Goal: Transaction & Acquisition: Purchase product/service

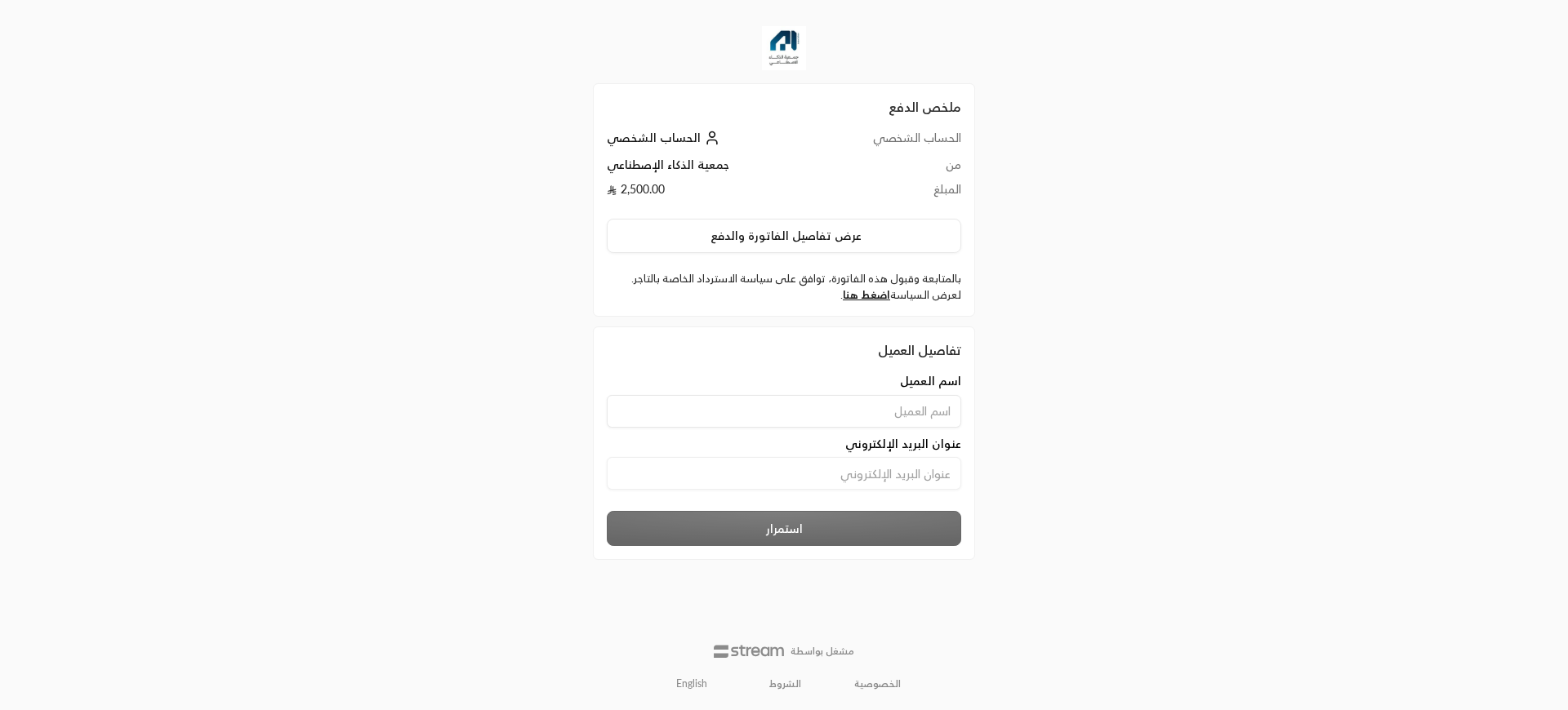
click at [874, 408] on input at bounding box center [784, 411] width 354 height 33
click at [872, 464] on input at bounding box center [784, 474] width 354 height 33
type input "[EMAIL_ADDRESS][DOMAIN_NAME]"
click at [830, 420] on input at bounding box center [784, 411] width 354 height 33
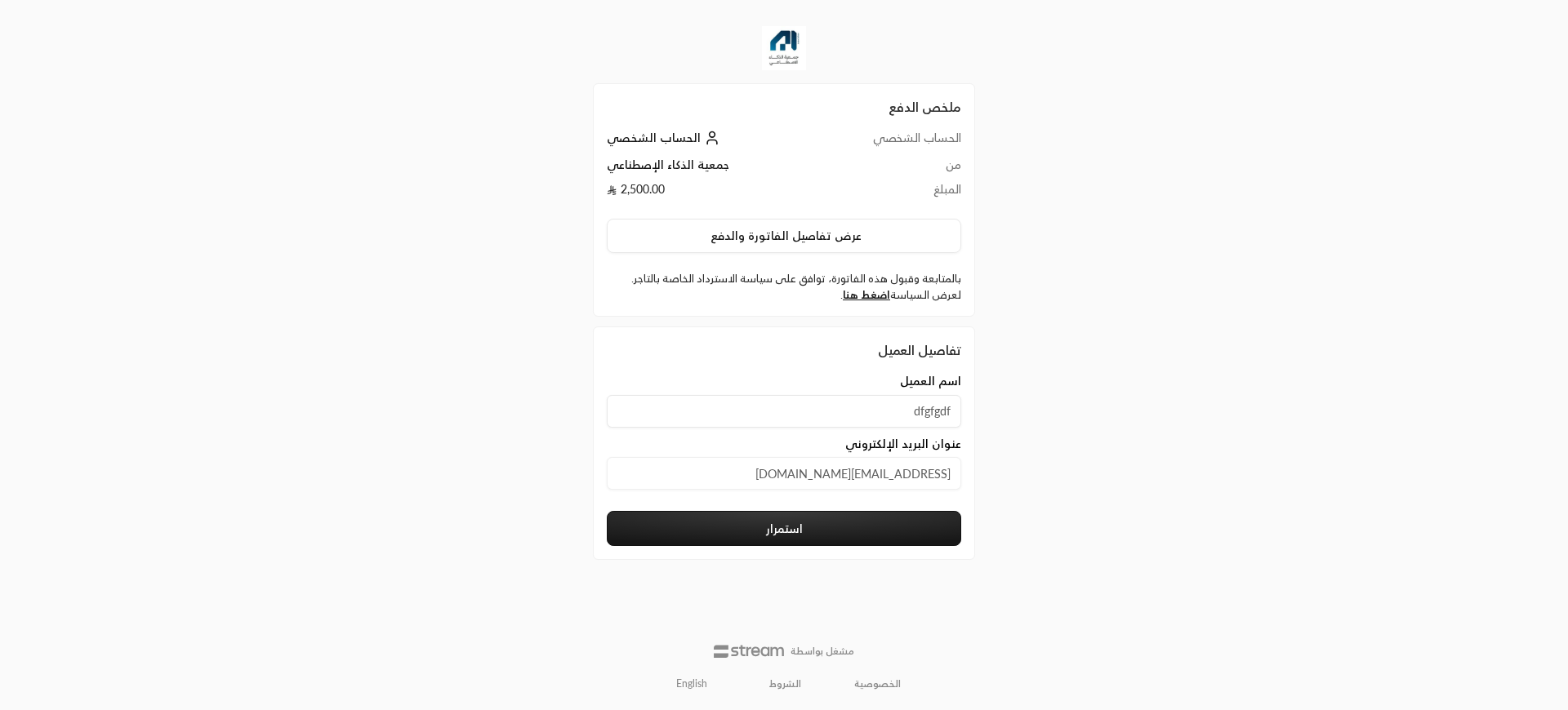
type input "dfgfgdf"
click at [788, 534] on button "استمرار" at bounding box center [784, 528] width 354 height 35
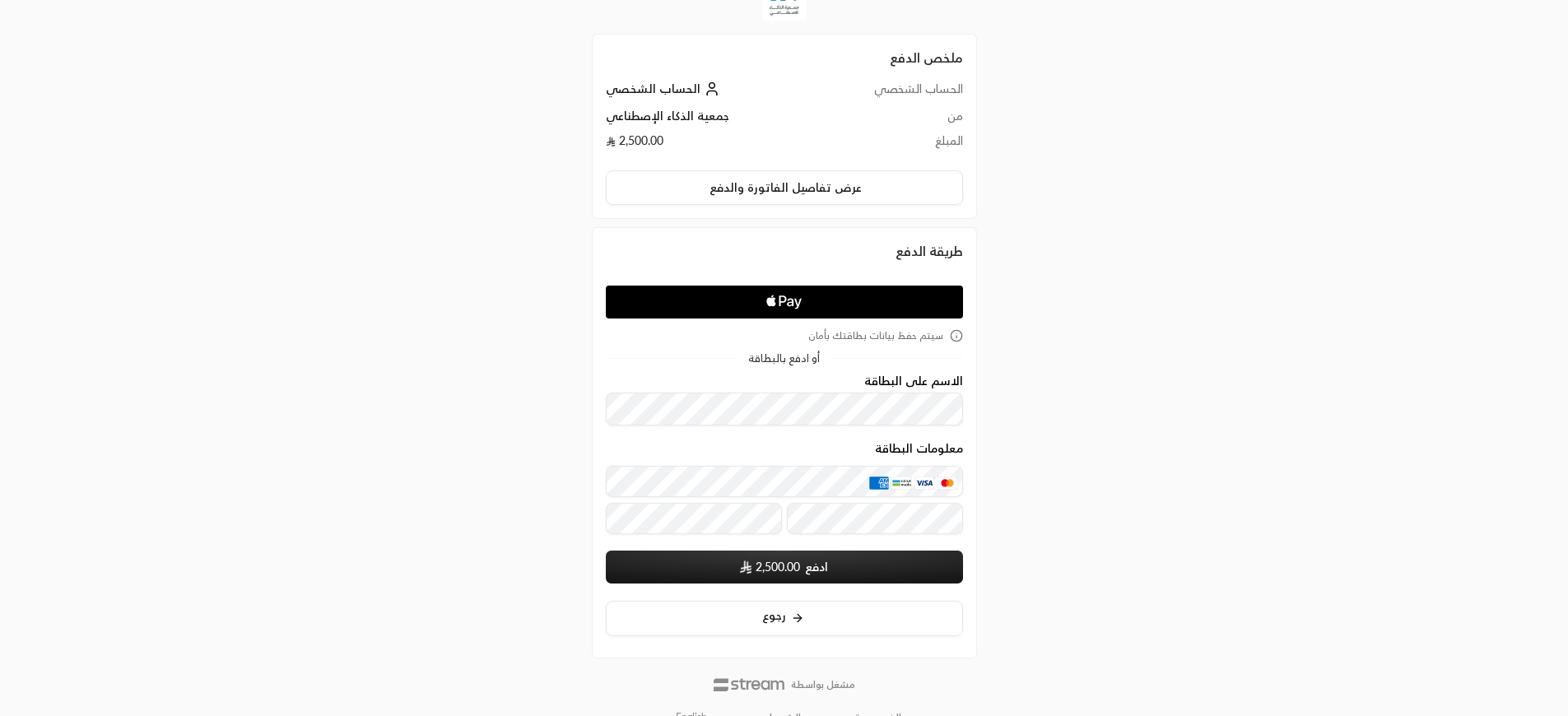
scroll to position [79, 0]
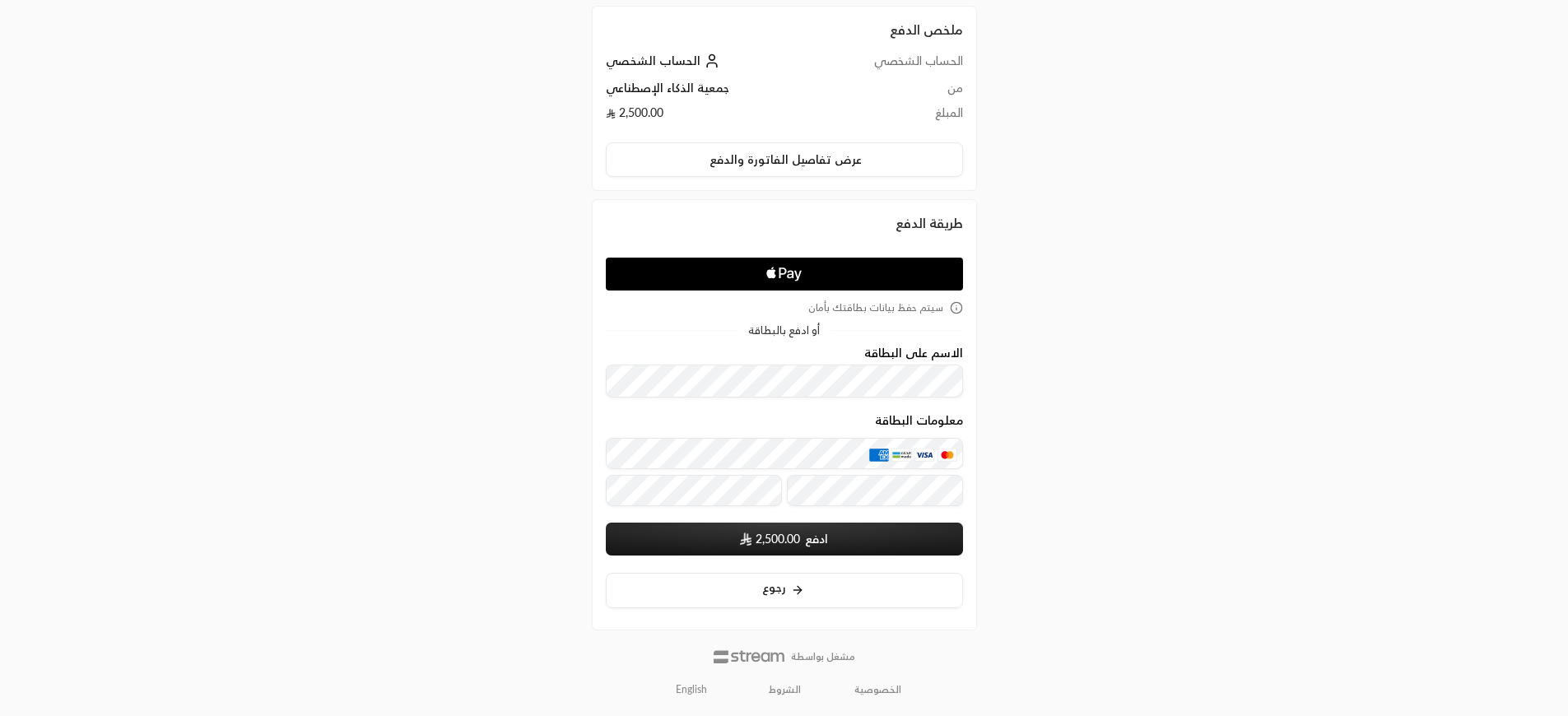
click at [753, 451] on div "معلومات البطاقة" at bounding box center [784, 462] width 357 height 98
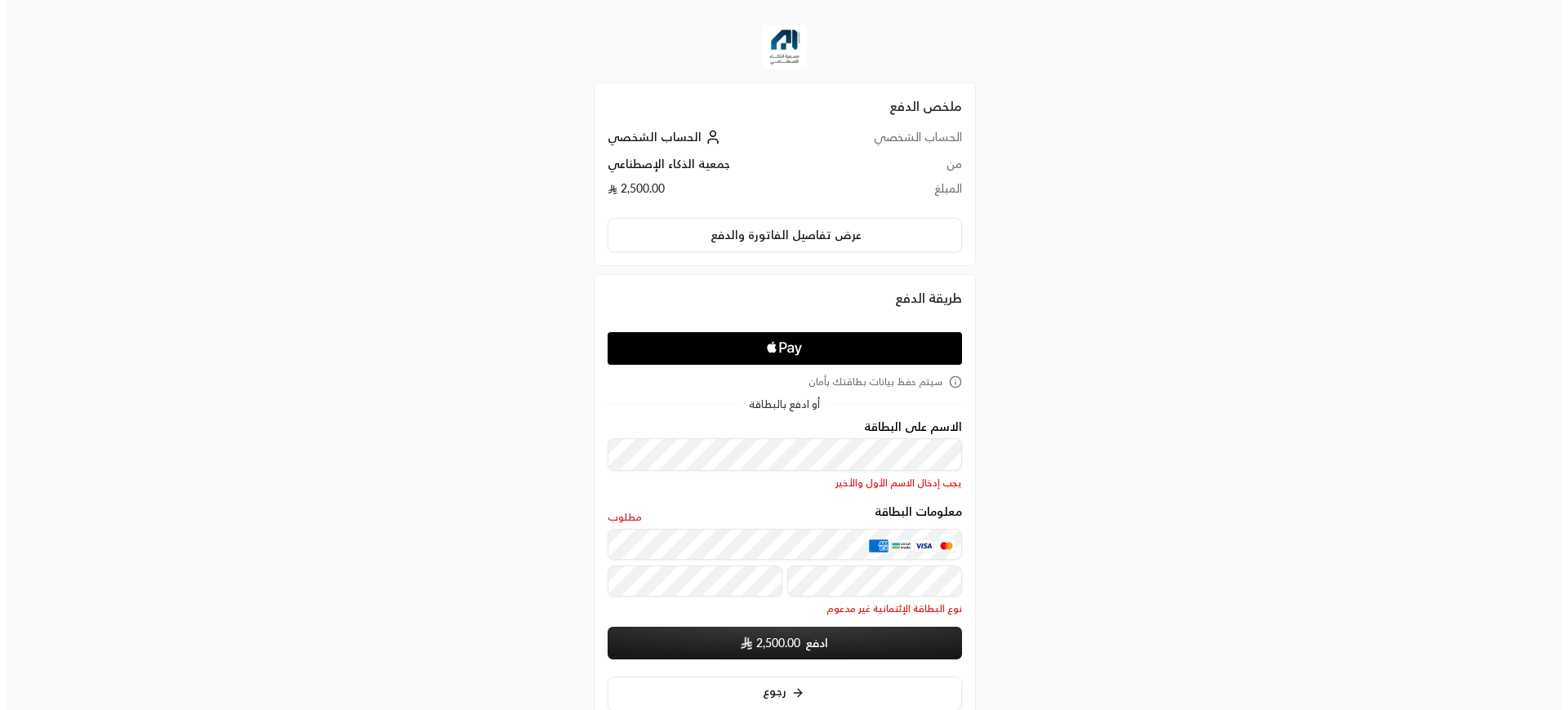
scroll to position [0, 0]
